Goal: Communication & Community: Answer question/provide support

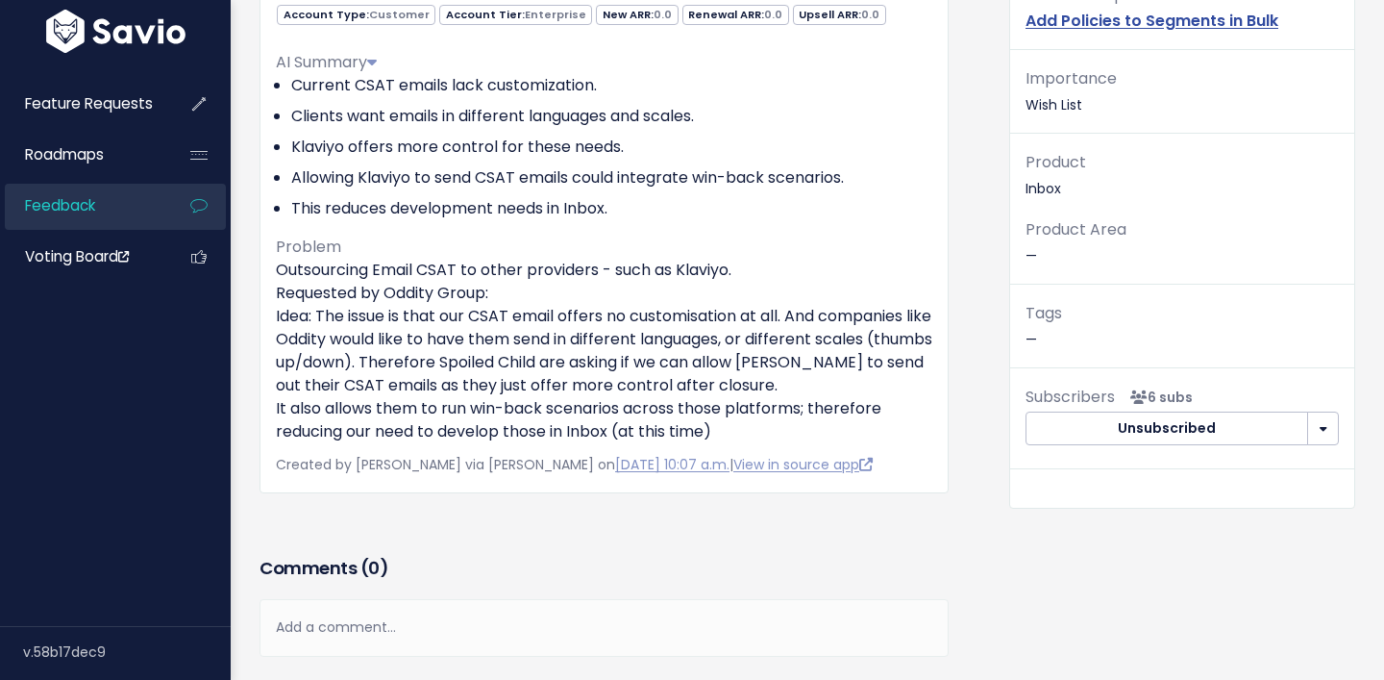
scroll to position [391, 0]
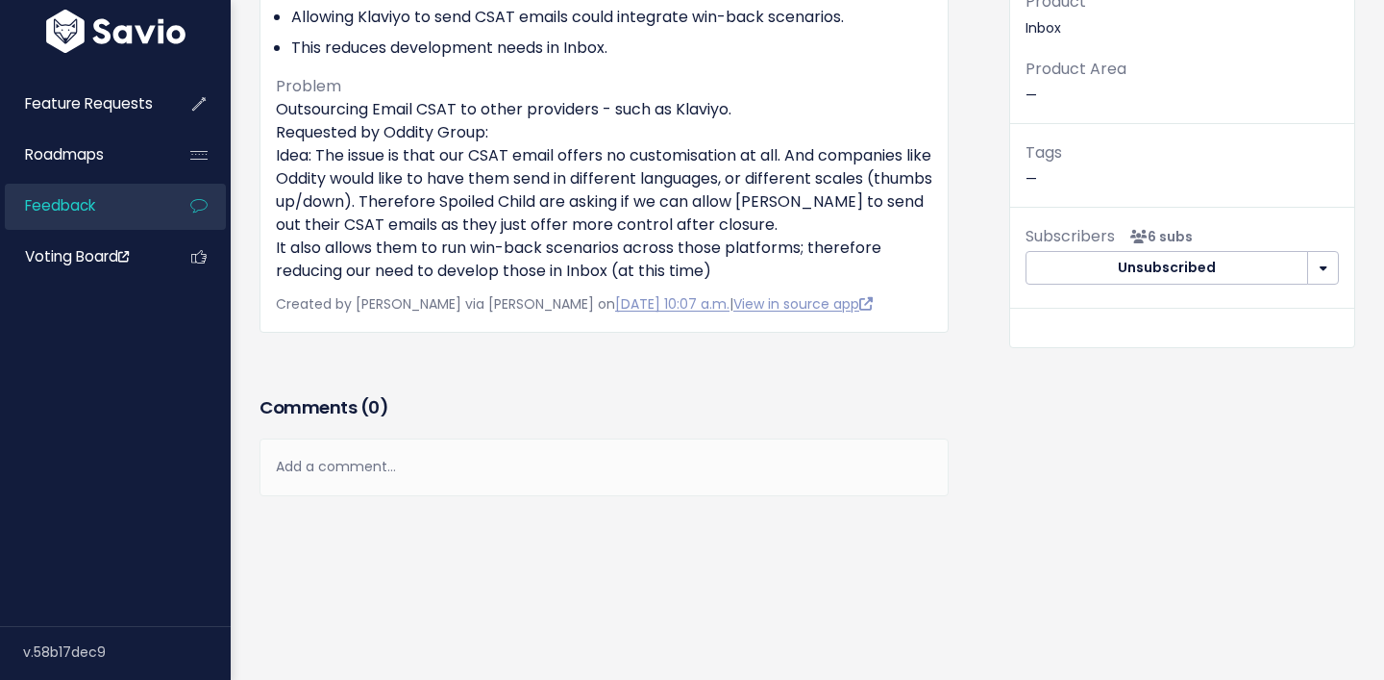
click at [353, 464] on div "Add a comment..." at bounding box center [604, 466] width 689 height 57
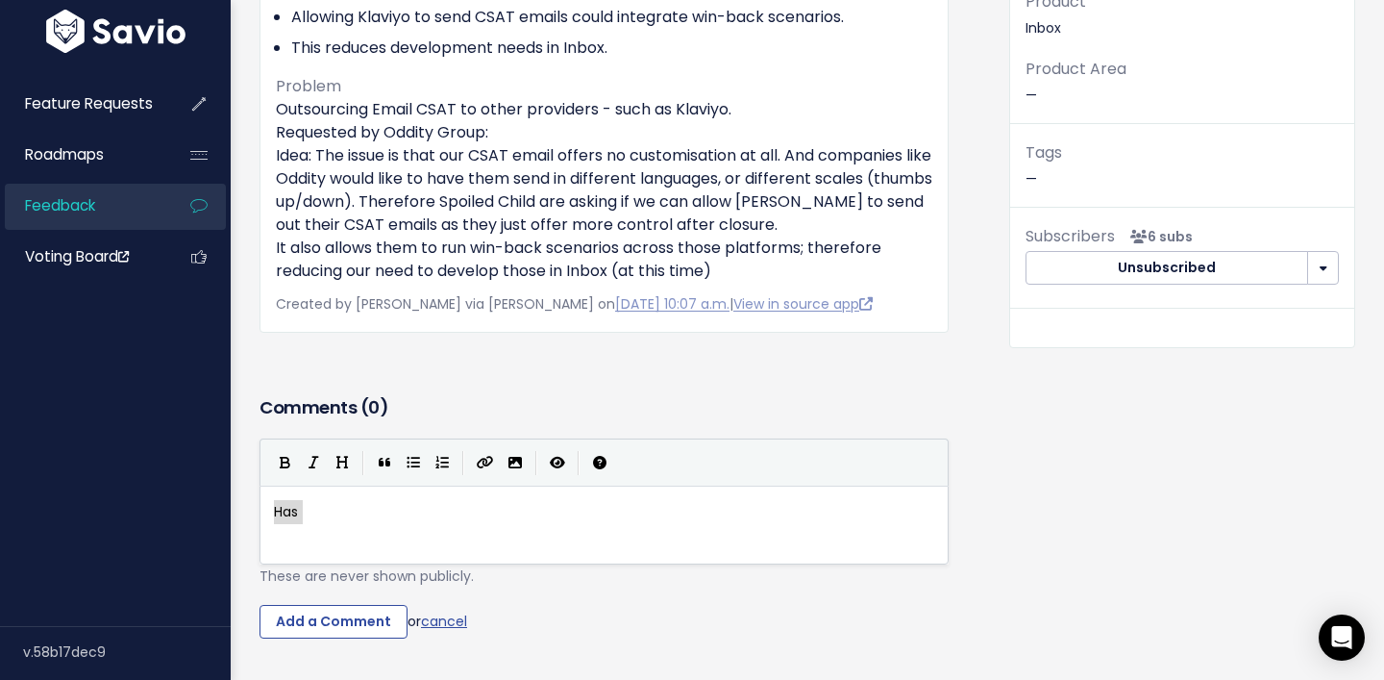
scroll to position [0, 0]
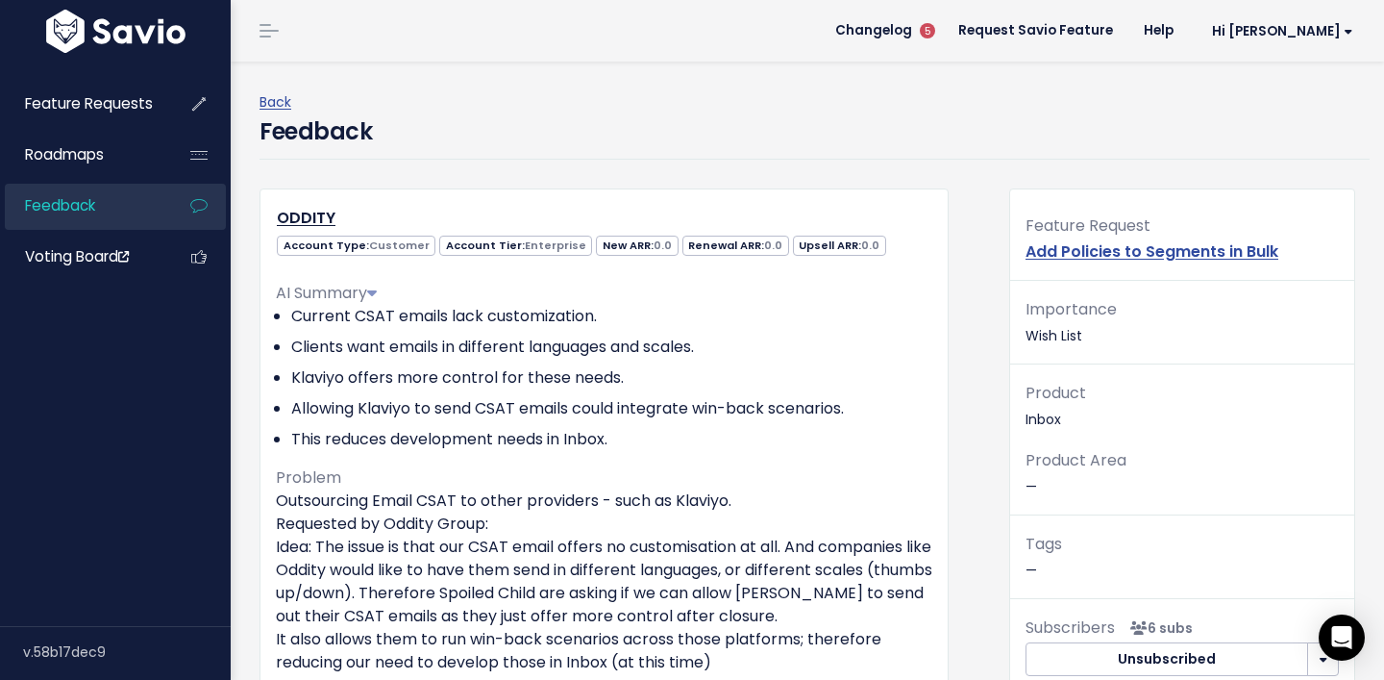
type textarea "Has"
click at [312, 132] on h4 "Feedback" at bounding box center [316, 131] width 112 height 35
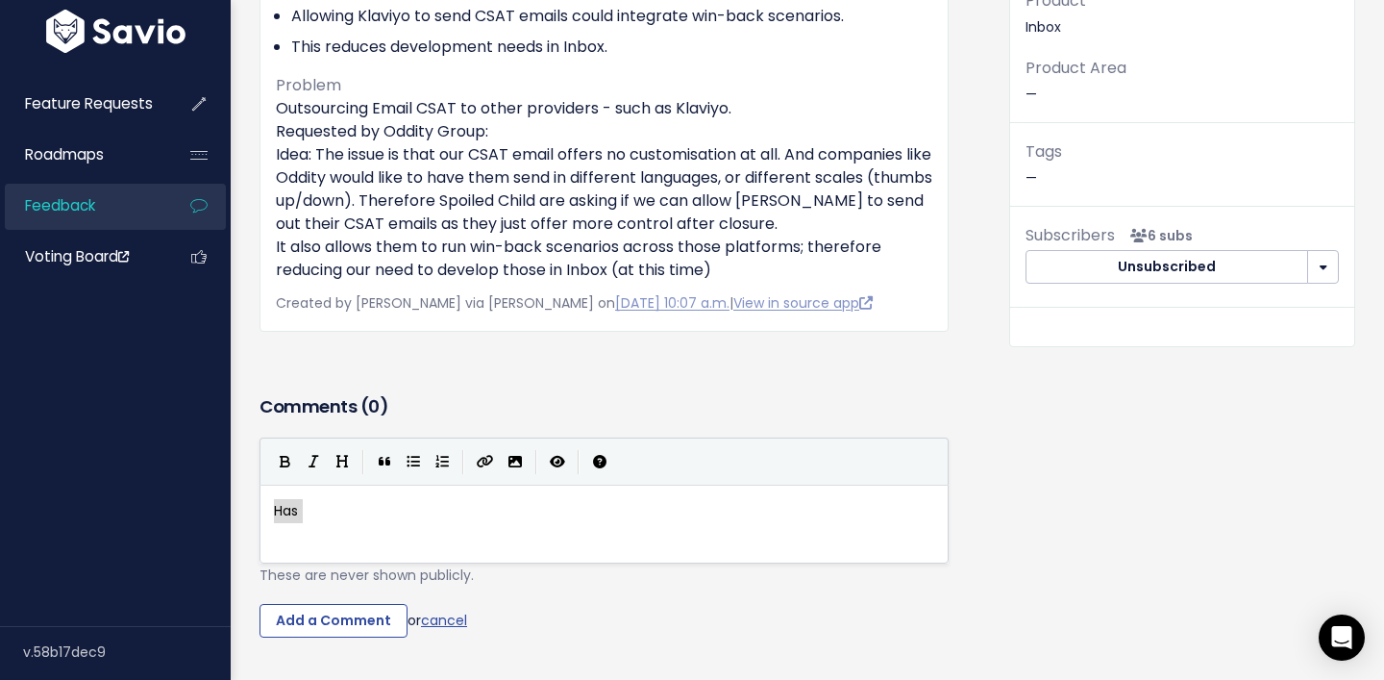
scroll to position [535, 0]
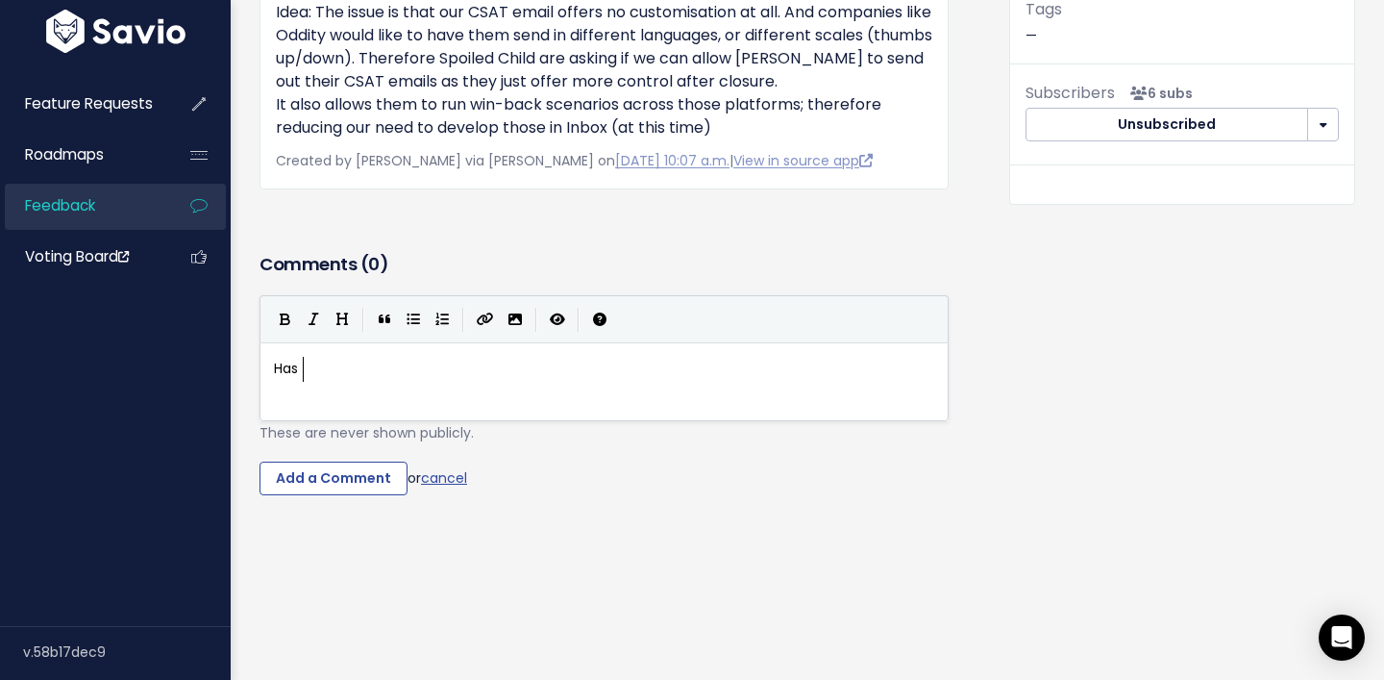
click at [588, 407] on div "x Has" at bounding box center [628, 406] width 716 height 106
type textarea "Rr"
type textarea "equested as well by Methodiq. With a format idea:"
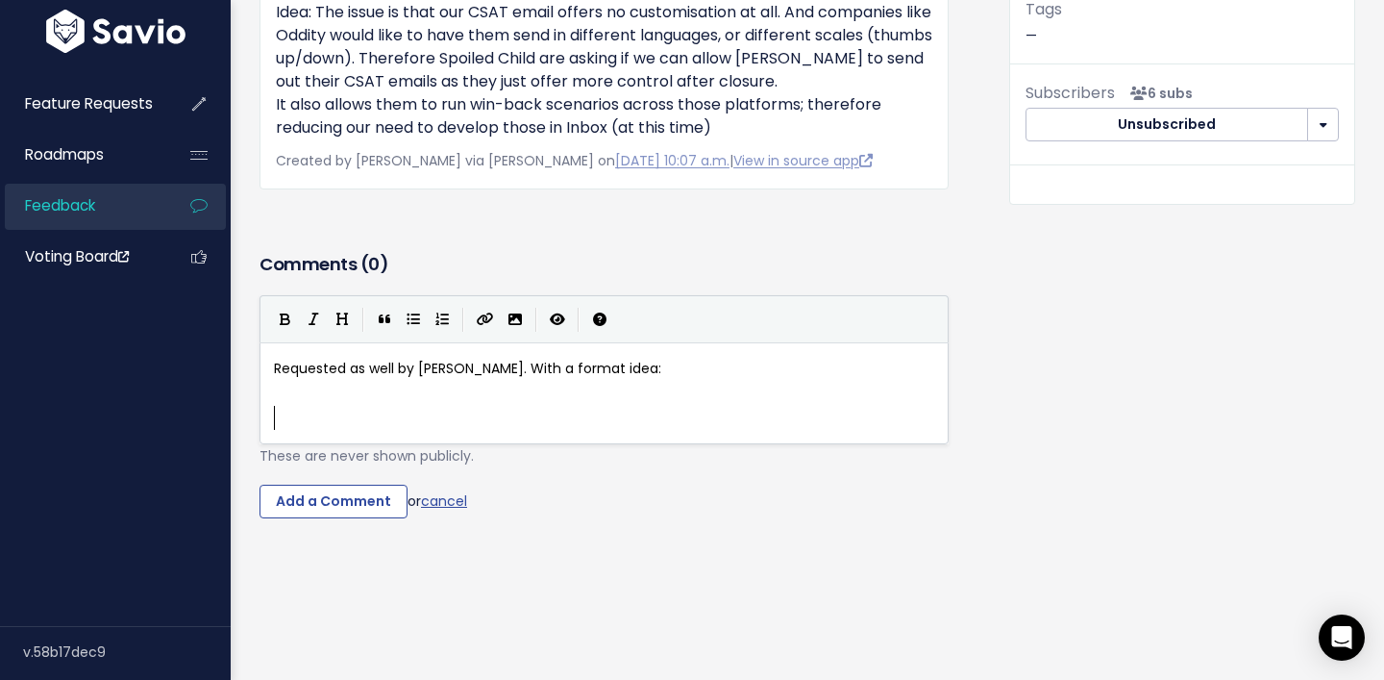
paste textarea
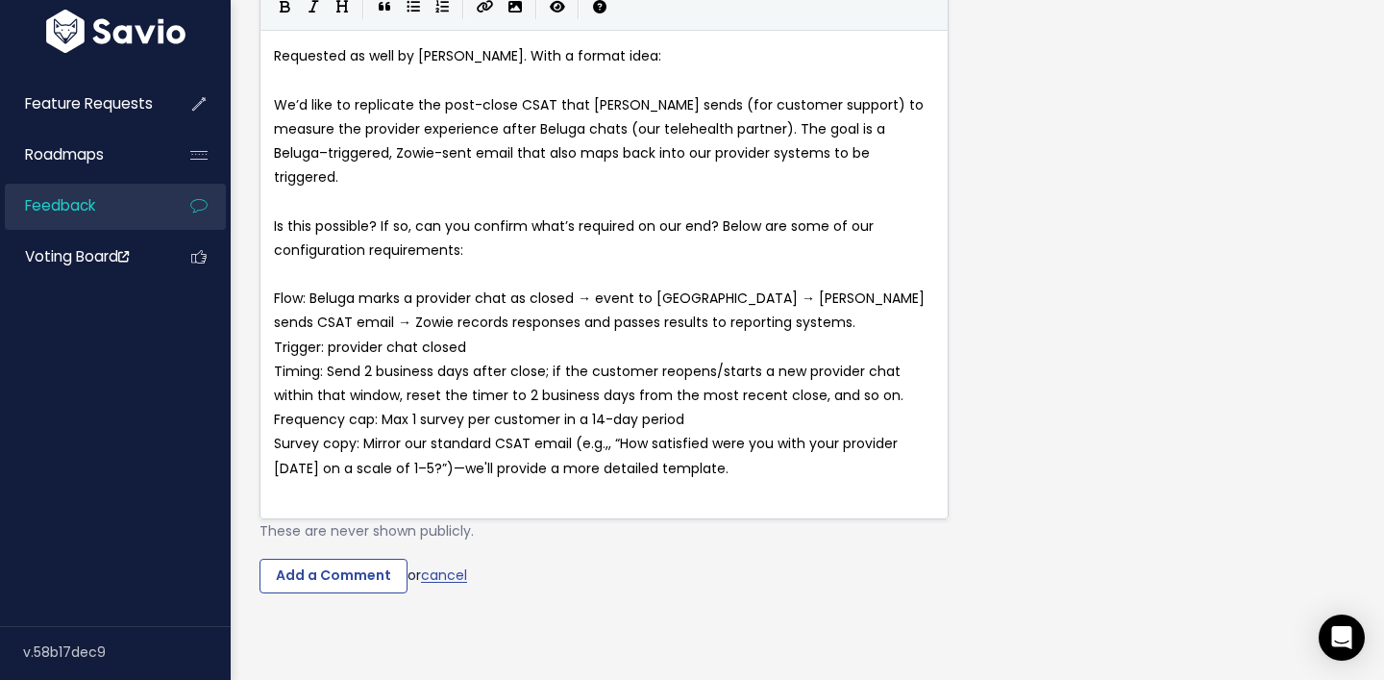
scroll to position [888, 0]
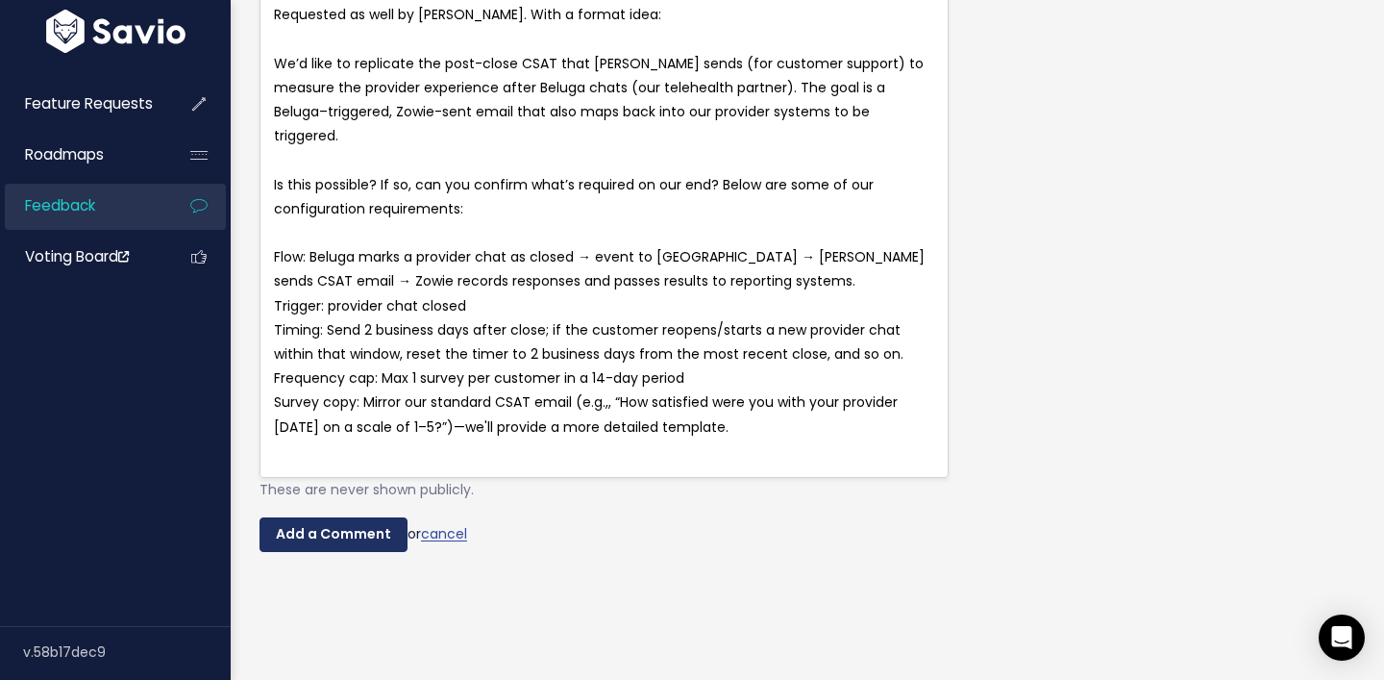
click at [331, 517] on input "Add a Comment" at bounding box center [334, 534] width 148 height 35
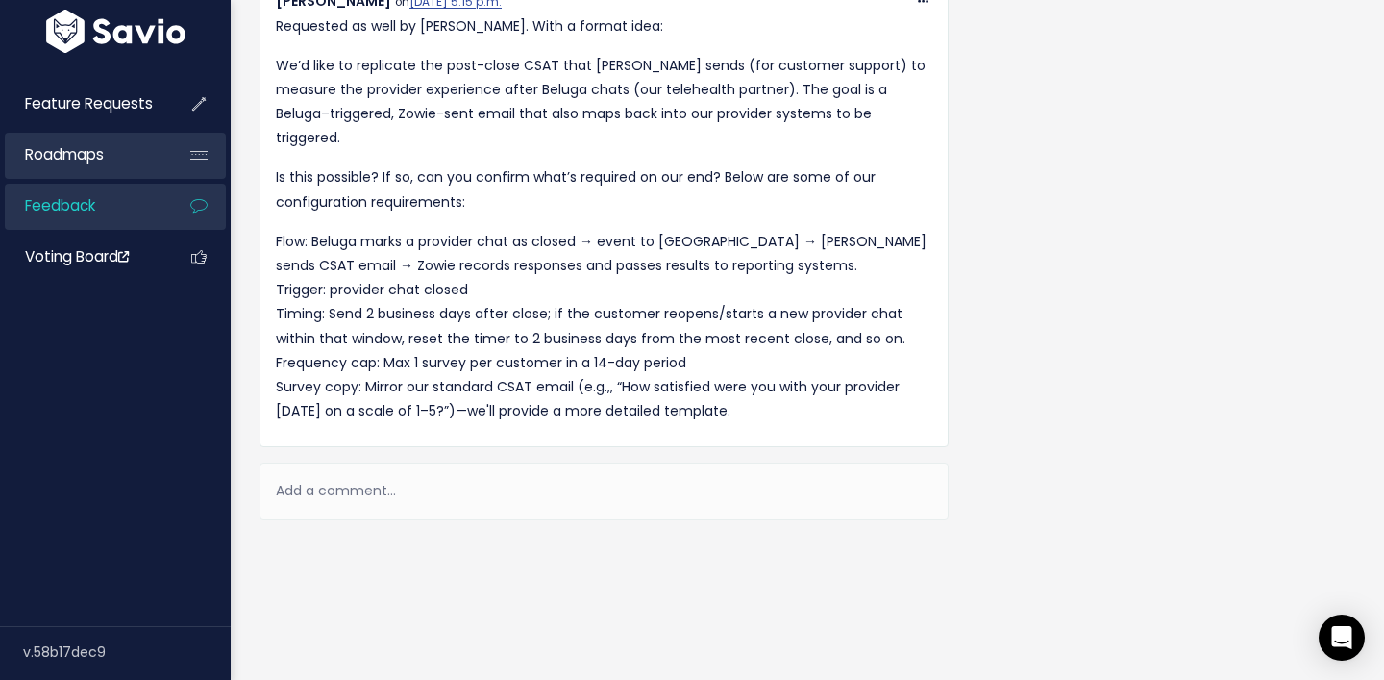
click at [74, 155] on span "Roadmaps" at bounding box center [64, 154] width 79 height 20
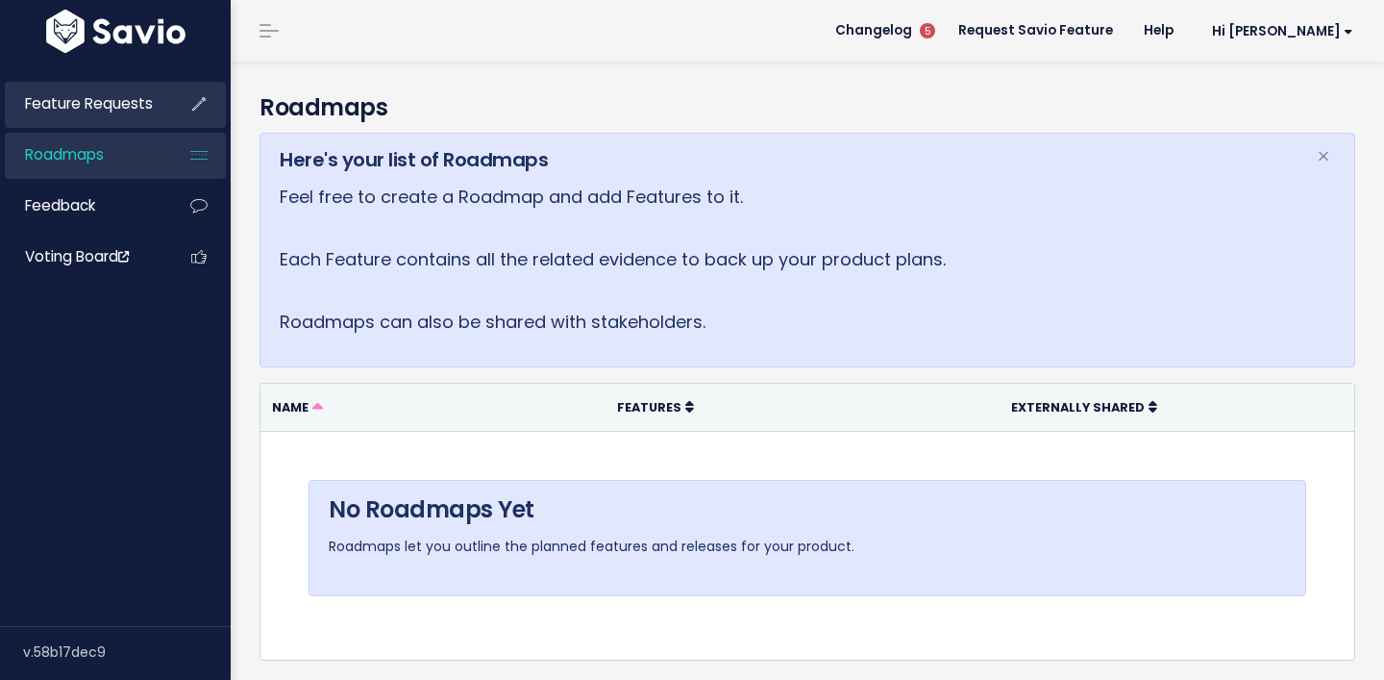
click at [83, 94] on span "Feature Requests" at bounding box center [89, 103] width 128 height 20
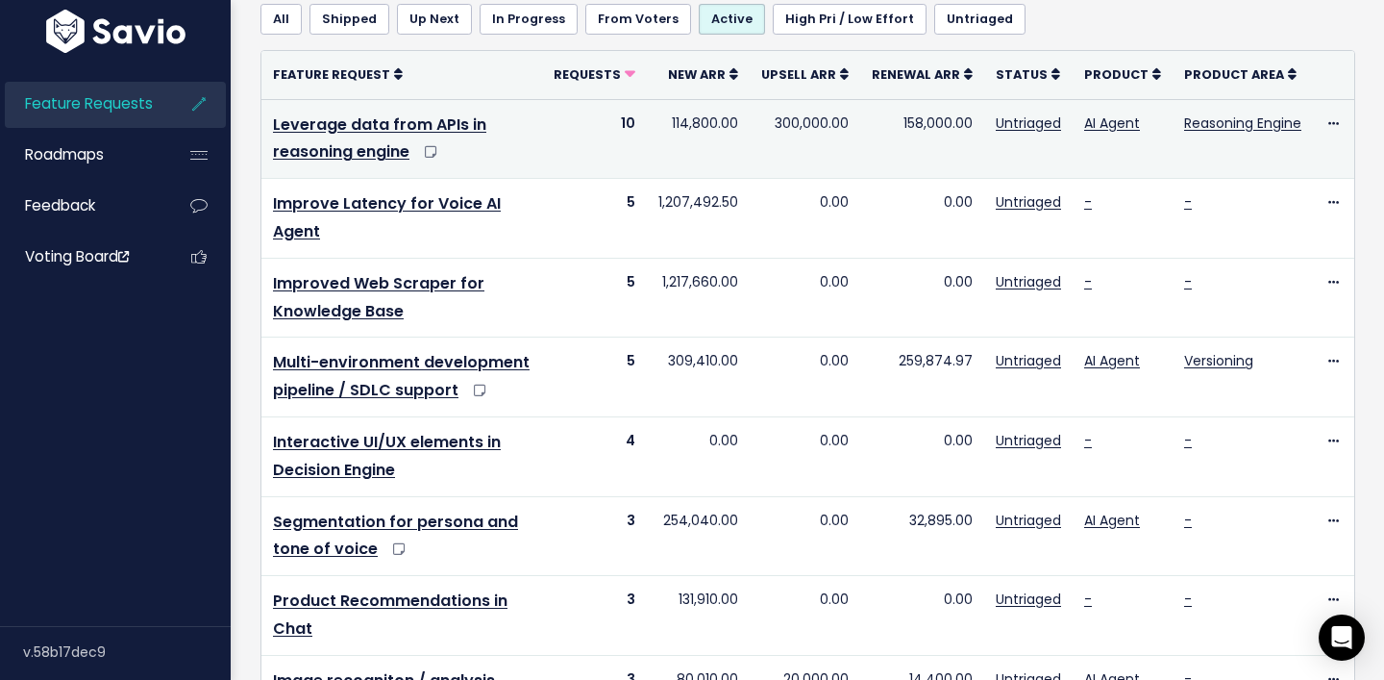
scroll to position [184, 0]
click at [378, 128] on link "Leverage data from APIs in reasoning engine" at bounding box center [379, 137] width 213 height 50
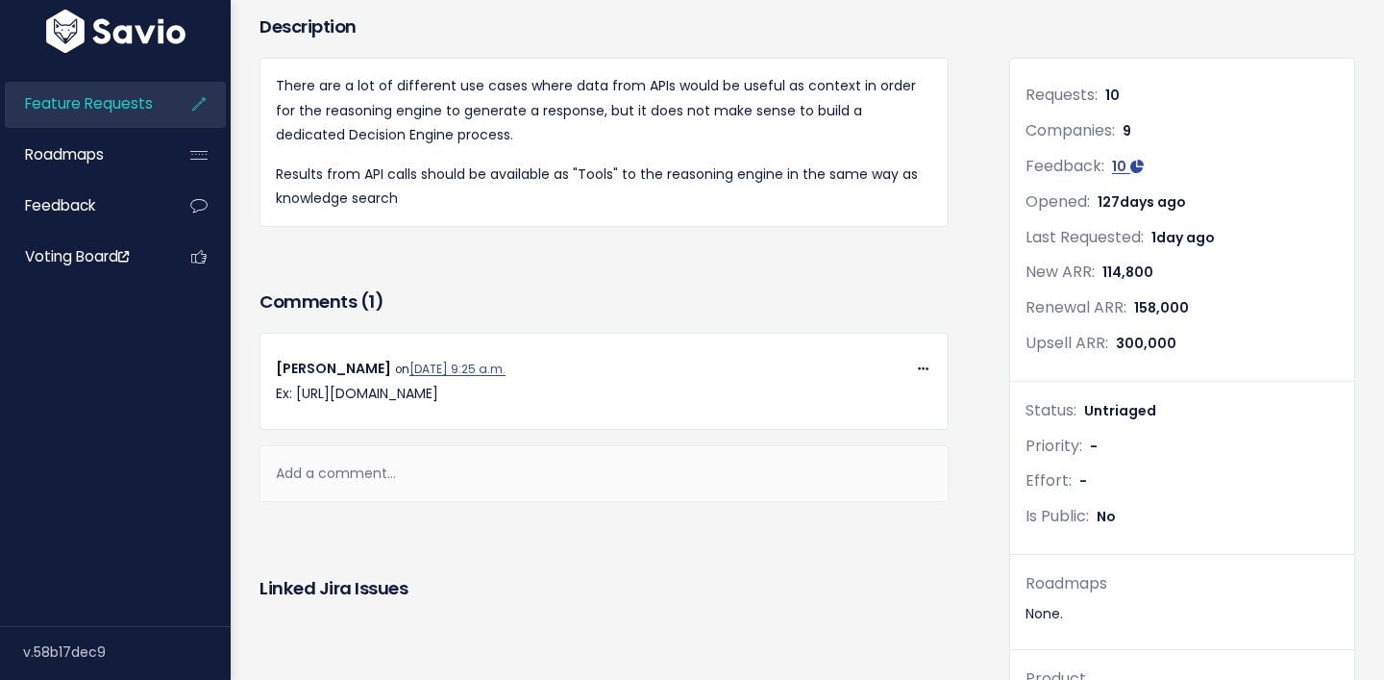
scroll to position [213, 0]
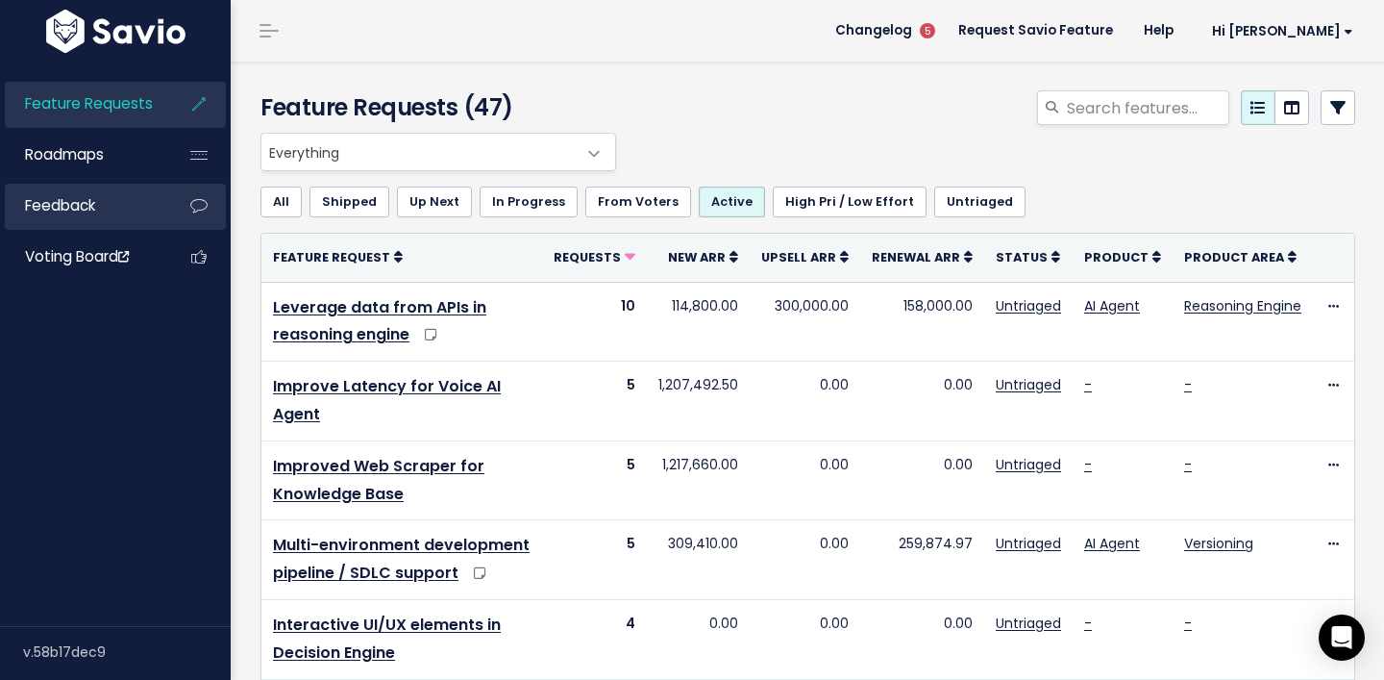
click at [105, 207] on link "Feedback" at bounding box center [82, 206] width 155 height 44
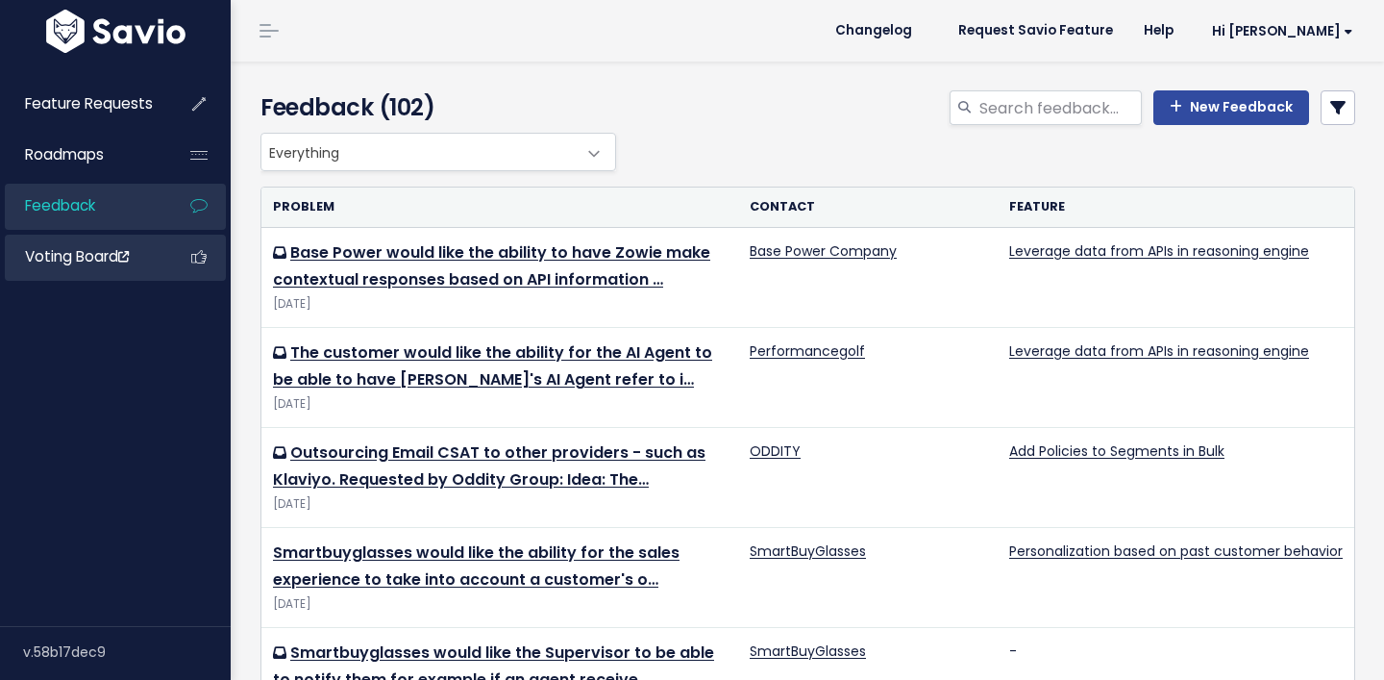
click at [101, 259] on span "Voting Board" at bounding box center [77, 256] width 104 height 20
